Goal: Complete application form

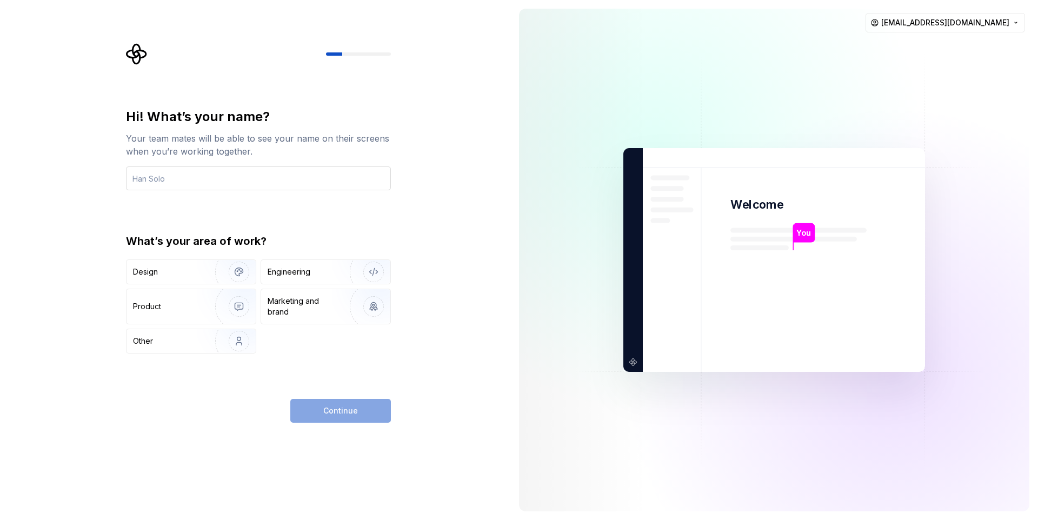
click at [242, 186] on input "text" at bounding box center [258, 178] width 265 height 24
drag, startPoint x: 150, startPoint y: 178, endPoint x: 209, endPoint y: 189, distance: 59.9
click at [150, 177] on input "HanSolo" at bounding box center [258, 178] width 265 height 24
type input "Han Solo"
click at [294, 285] on div "Design Engineering Product Marketing and brand Other" at bounding box center [258, 306] width 265 height 94
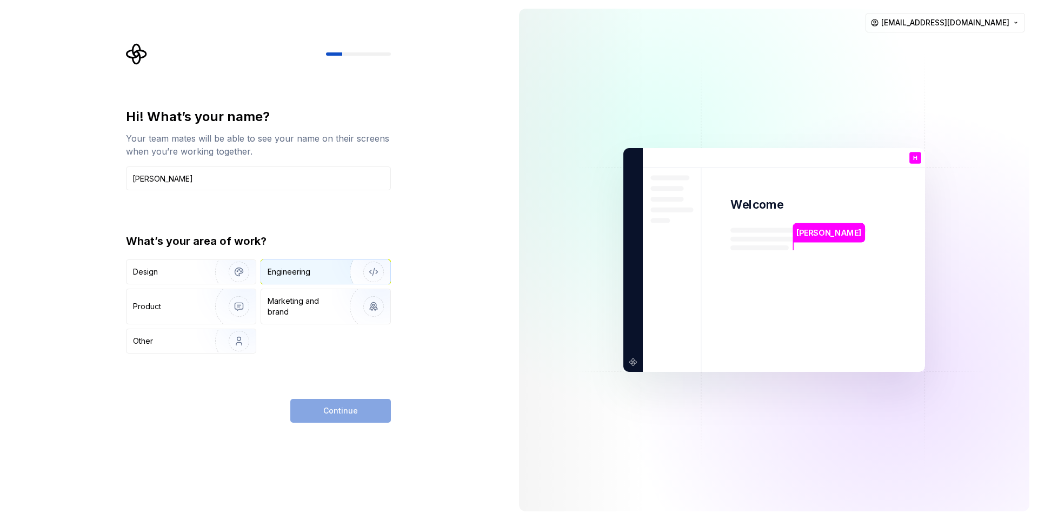
click at [303, 280] on div "Engineering" at bounding box center [325, 272] width 129 height 24
click at [351, 410] on span "Continue" at bounding box center [340, 410] width 35 height 11
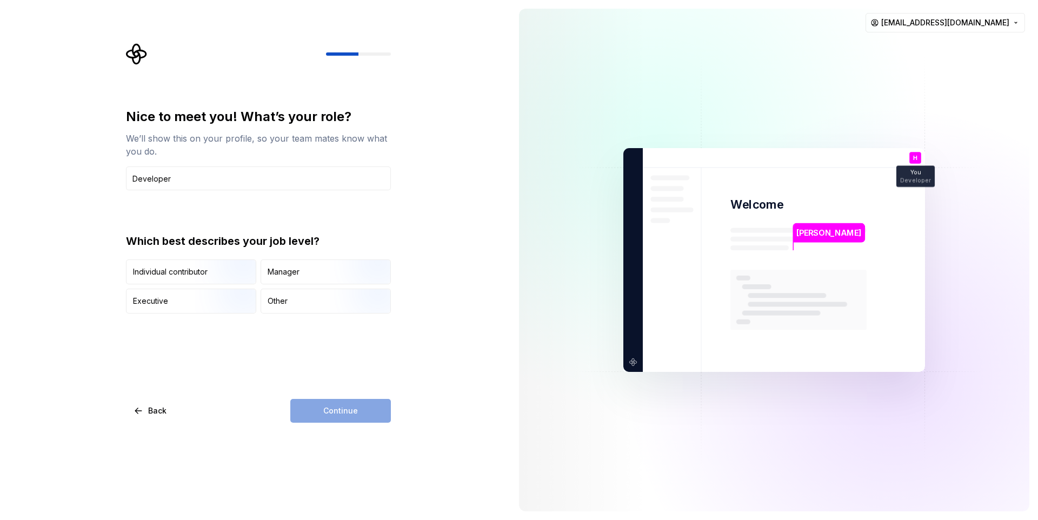
type input "Developer"
click at [329, 300] on div "Other" at bounding box center [325, 301] width 129 height 24
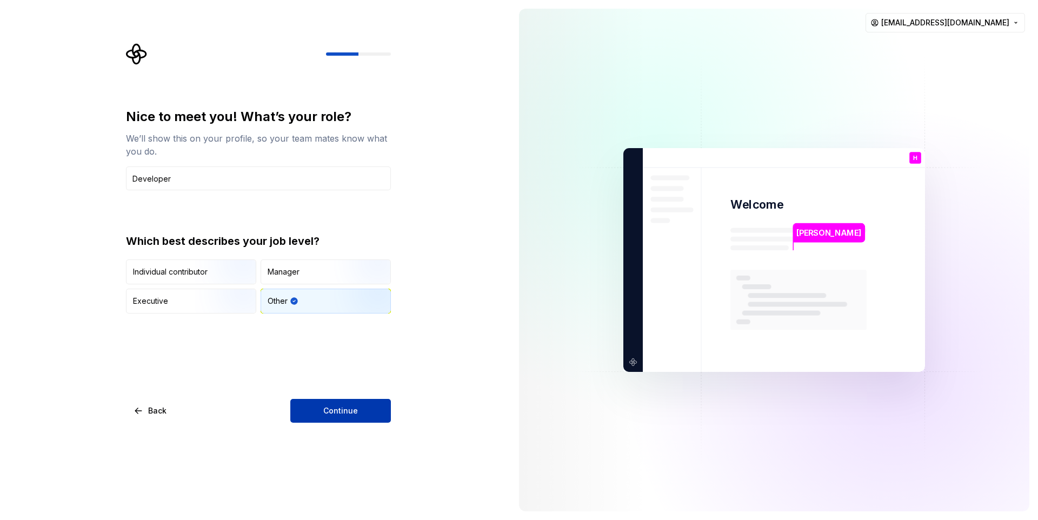
click at [334, 411] on span "Continue" at bounding box center [340, 410] width 35 height 11
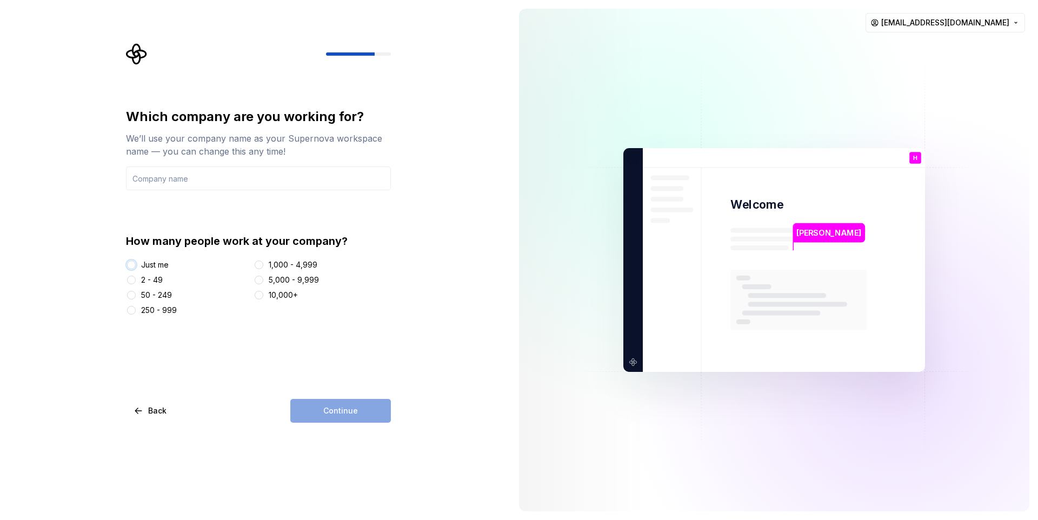
click at [131, 266] on button "Just me" at bounding box center [131, 265] width 9 height 9
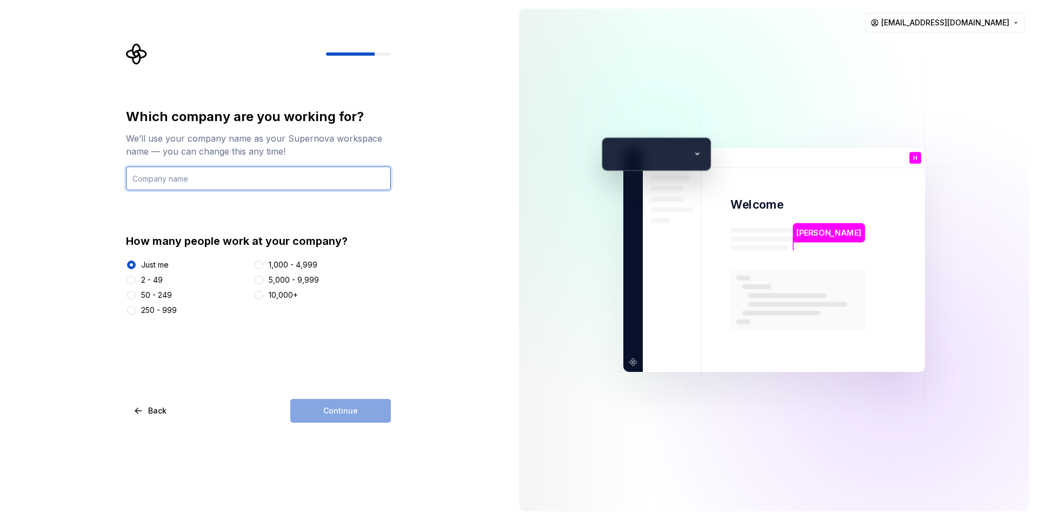
click at [185, 183] on input "text" at bounding box center [258, 178] width 265 height 24
click at [344, 412] on div "Continue" at bounding box center [340, 411] width 101 height 24
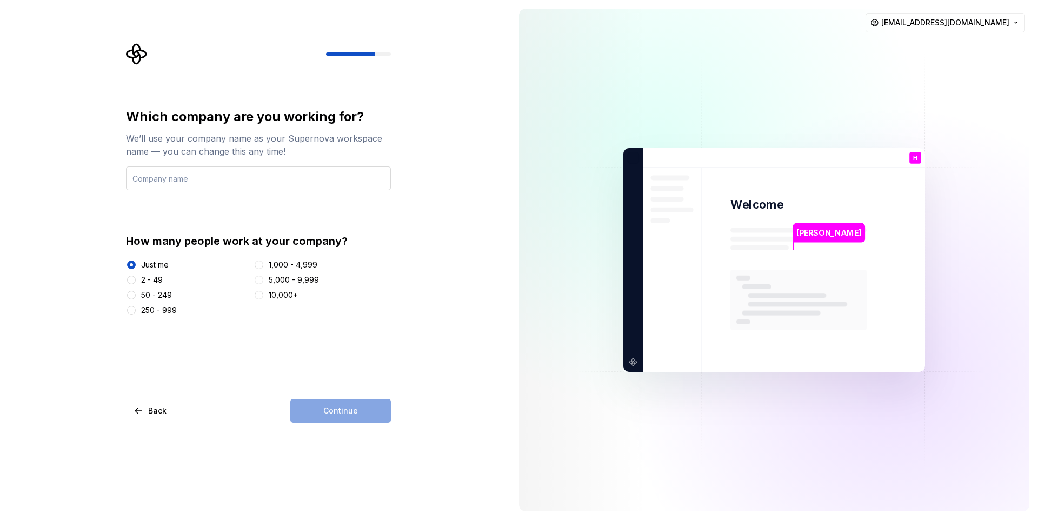
click at [158, 171] on input "text" at bounding box center [258, 178] width 265 height 24
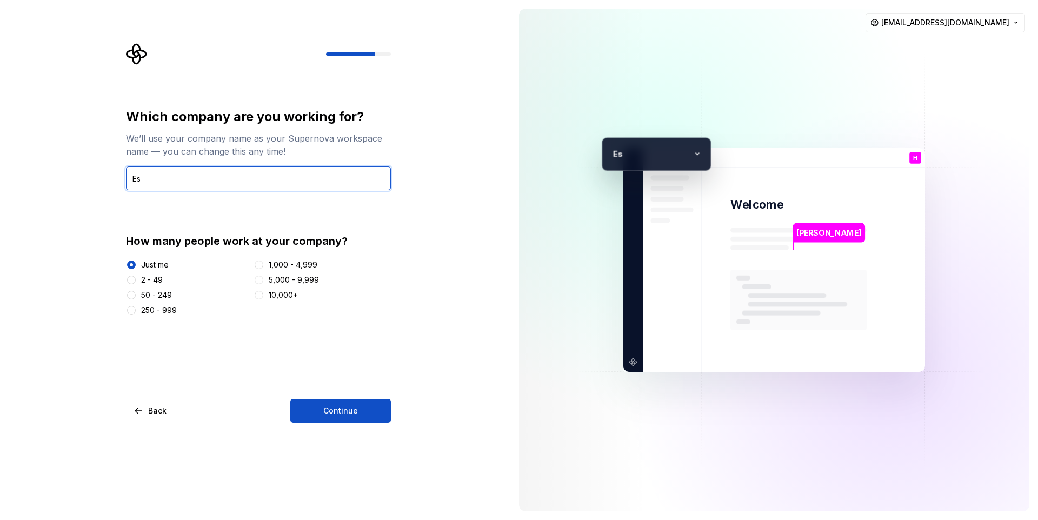
type input "E"
type input "EvandroSalvadorTec"
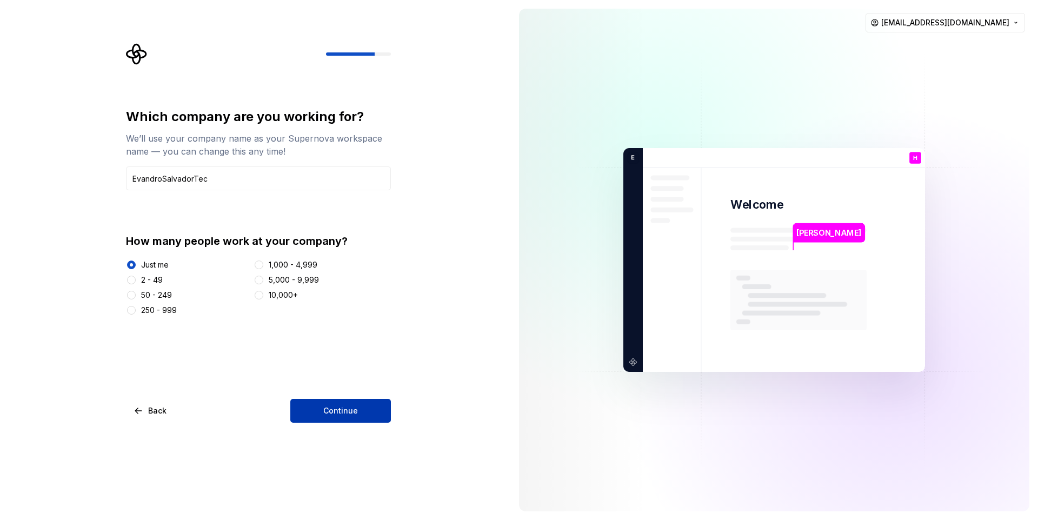
click at [328, 422] on button "Continue" at bounding box center [340, 411] width 101 height 24
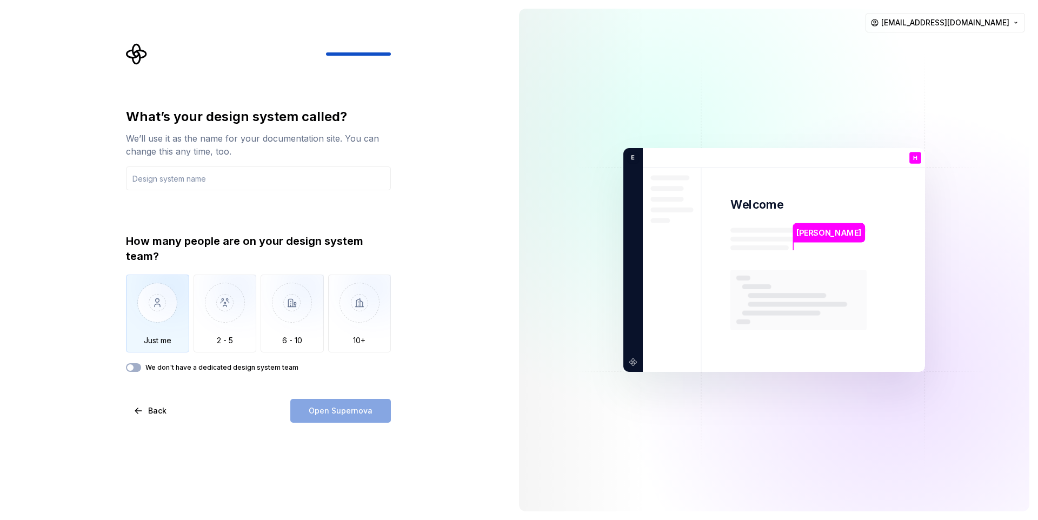
click at [158, 318] on img "button" at bounding box center [157, 311] width 63 height 72
click at [221, 180] on input "text" at bounding box center [258, 178] width 265 height 24
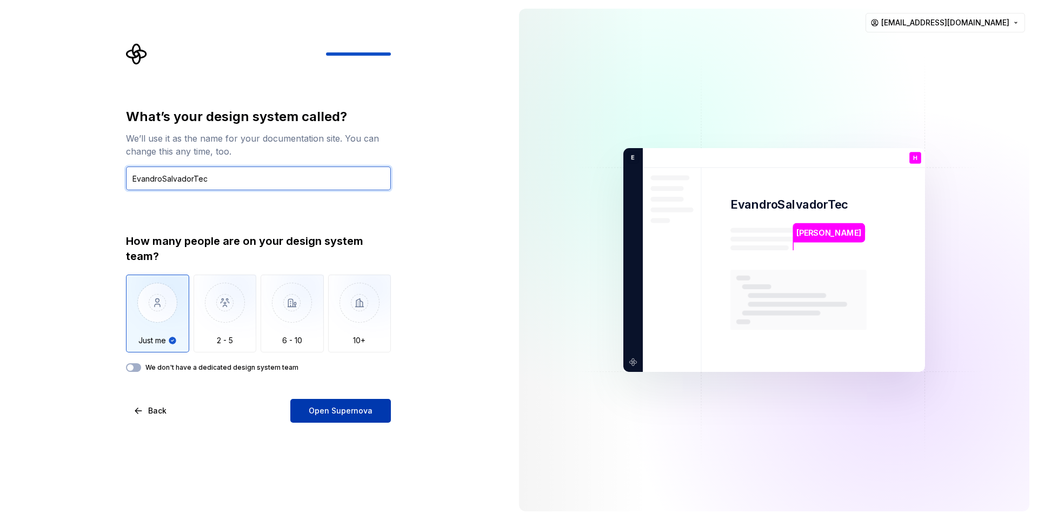
type input "EvandroSalvadorTec"
click at [348, 407] on span "Open Supernova" at bounding box center [341, 410] width 64 height 11
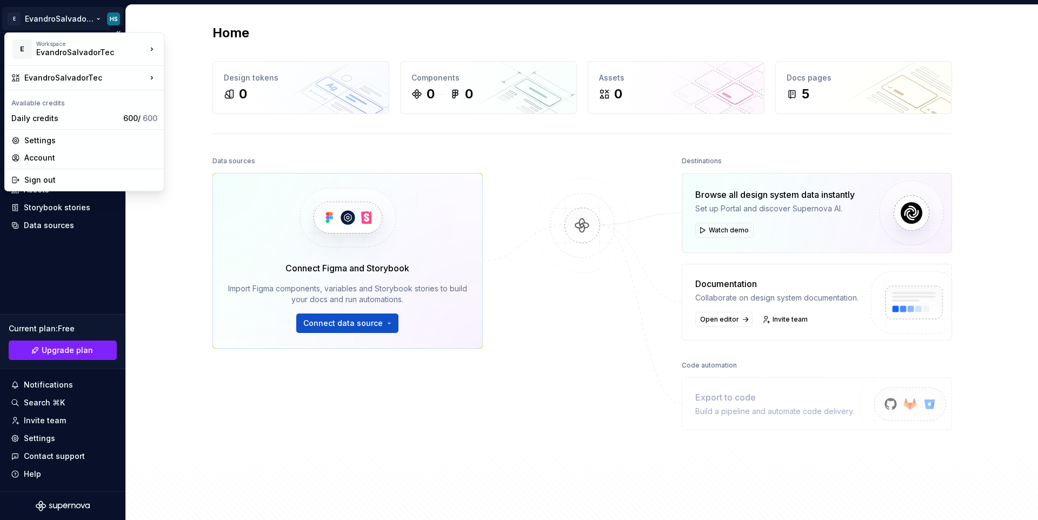
click at [62, 17] on html "E EvandroSalvadorTec HS Home Documentation Analytics Code automation Design sys…" at bounding box center [519, 260] width 1038 height 520
drag, startPoint x: 125, startPoint y: 219, endPoint x: 177, endPoint y: 219, distance: 51.9
click at [128, 220] on html "E EvandroSalvadorTec HS Home Documentation Analytics Code automation Design sys…" at bounding box center [519, 260] width 1038 height 520
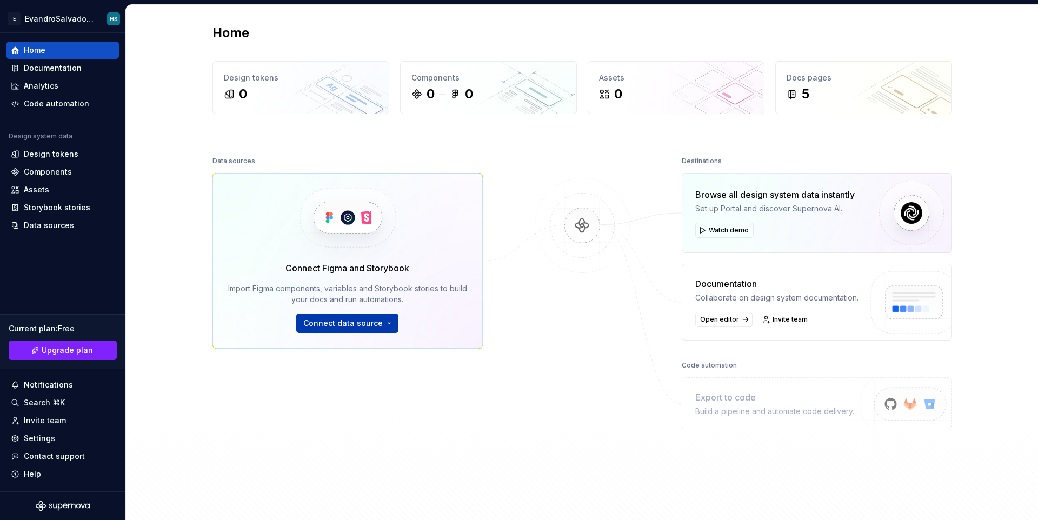
click at [369, 323] on span "Connect data source" at bounding box center [342, 323] width 79 height 11
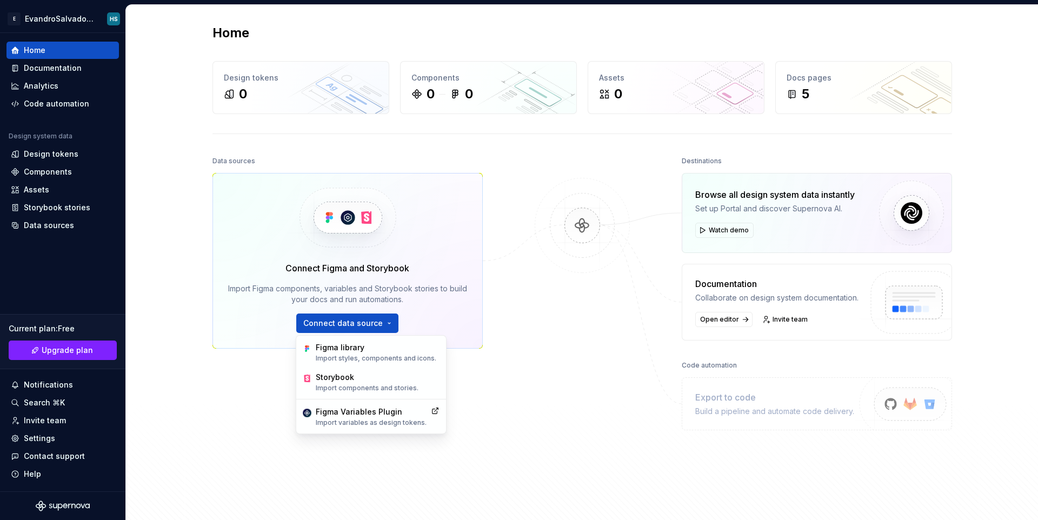
click at [575, 358] on div at bounding box center [582, 309] width 108 height 312
